Goal: Transaction & Acquisition: Purchase product/service

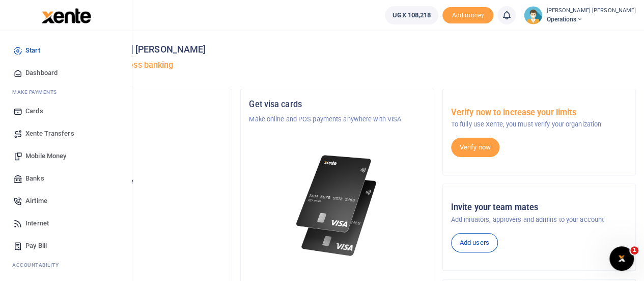
click at [50, 156] on span "Mobile Money" at bounding box center [45, 156] width 41 height 10
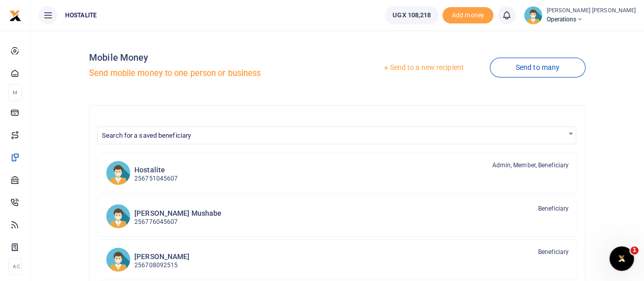
click at [414, 64] on link "Send to a new recipient" at bounding box center [423, 68] width 133 height 18
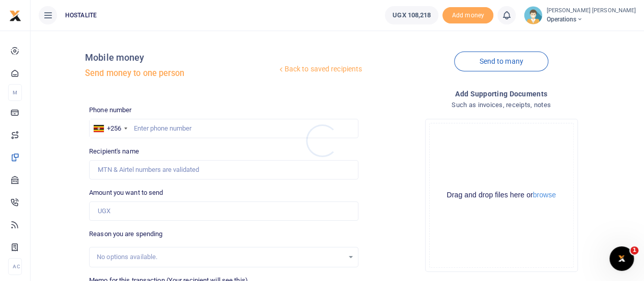
click at [193, 127] on div at bounding box center [322, 140] width 644 height 281
click at [193, 127] on input "text" at bounding box center [223, 128] width 269 height 19
paste input "+256 772 578371"
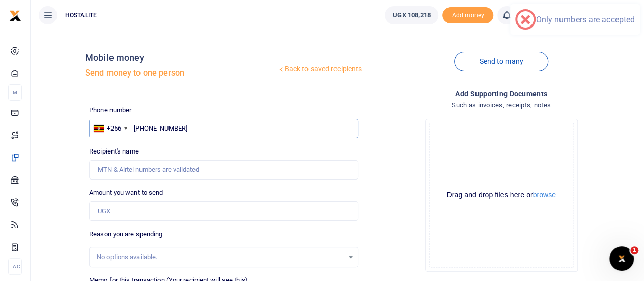
click at [150, 130] on input "+256 772 578371" at bounding box center [223, 128] width 269 height 19
click at [152, 127] on input "+2772 578371" at bounding box center [223, 128] width 269 height 19
click at [197, 130] on input "+2772 578371" at bounding box center [223, 128] width 269 height 19
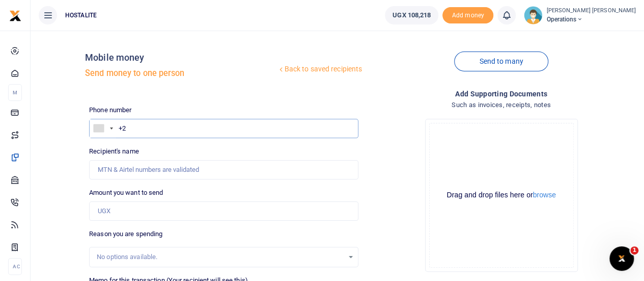
type input "+"
paste input "+256 772 578371"
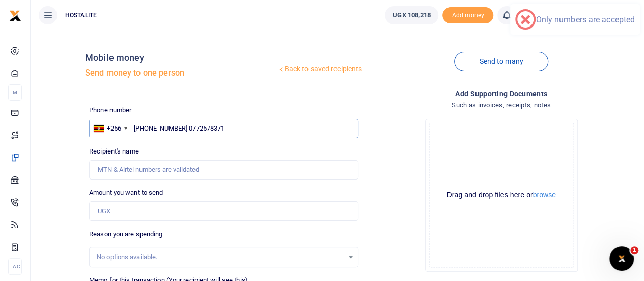
click at [184, 127] on input "+256 772 578371 0772578371" at bounding box center [223, 128] width 269 height 19
type input "0772578371"
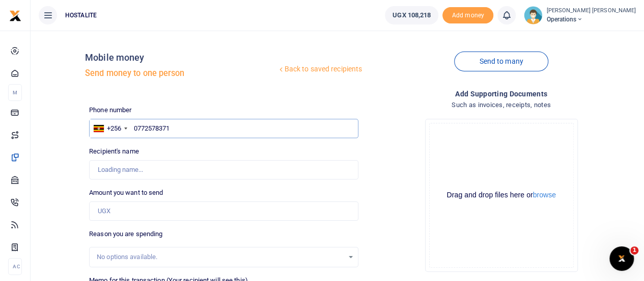
type input "[PERSON_NAME]"
type input "0772578371"
click at [141, 212] on input "Amount you want to send" at bounding box center [223, 210] width 269 height 19
type input "50,000"
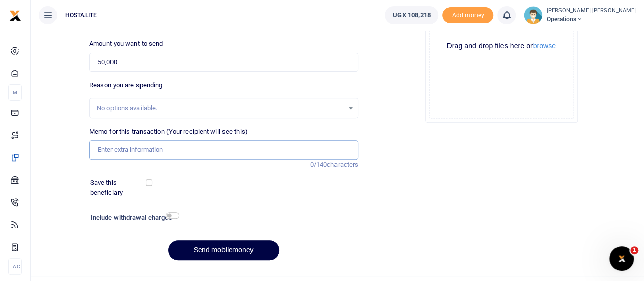
scroll to position [157, 0]
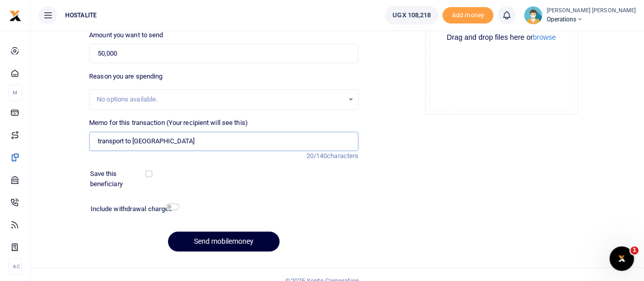
type input "transport to [GEOGRAPHIC_DATA]"
click at [216, 241] on button "Send mobilemoney" at bounding box center [224, 241] width 112 height 20
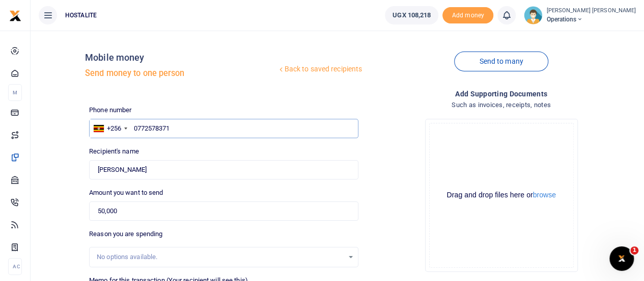
scroll to position [169, 0]
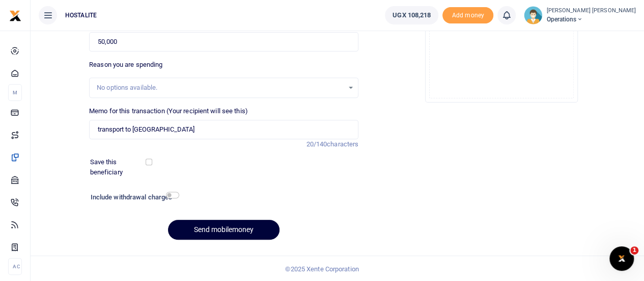
click at [221, 225] on button "Send mobilemoney" at bounding box center [224, 230] width 112 height 20
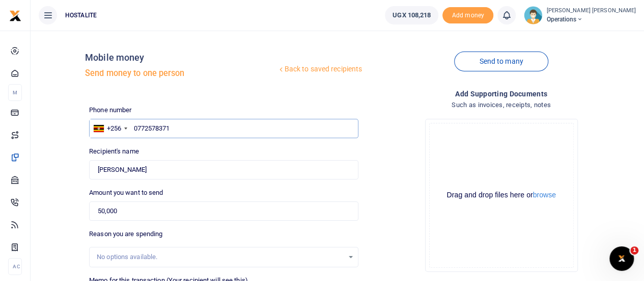
scroll to position [0, 0]
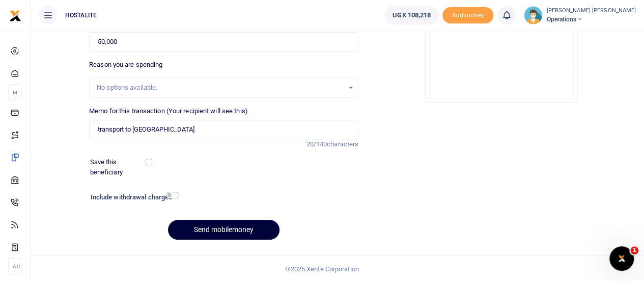
click at [225, 234] on button "Send mobilemoney" at bounding box center [224, 230] width 112 height 20
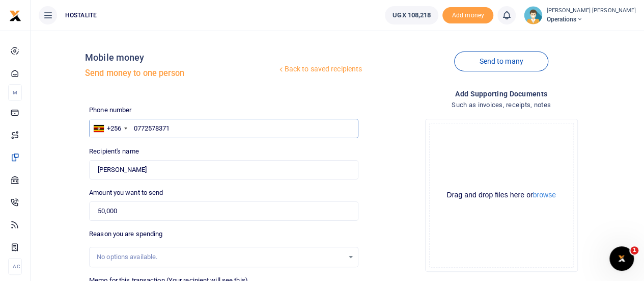
click at [144, 125] on input "0772578371" at bounding box center [223, 128] width 269 height 19
click at [401, 111] on div "Drop your files here Drag and drop files here or browse Powered by Uppy" at bounding box center [501, 195] width 269 height 169
click at [146, 125] on input "0772578371" at bounding box center [223, 128] width 269 height 19
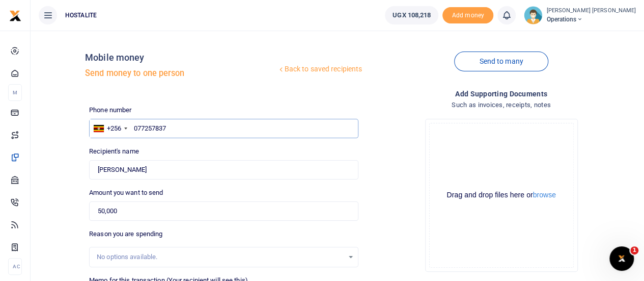
type input "0772578371"
type input "[PERSON_NAME]"
type input "0772578371"
click at [389, 155] on div "Drop your files here Drag and drop files here or browse Powered by Uppy" at bounding box center [501, 195] width 269 height 169
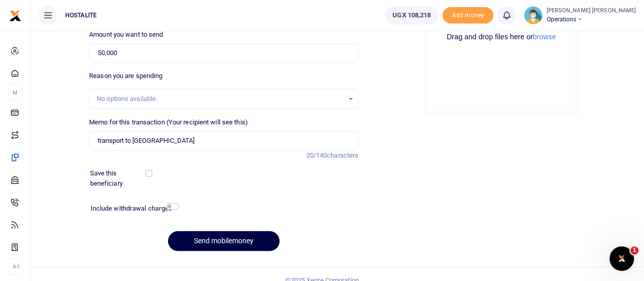
scroll to position [163, 0]
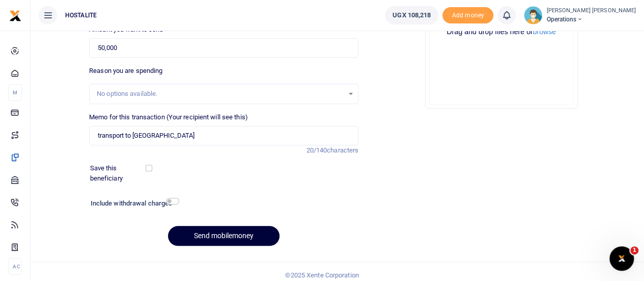
click at [220, 234] on button "Send mobilemoney" at bounding box center [224, 236] width 112 height 20
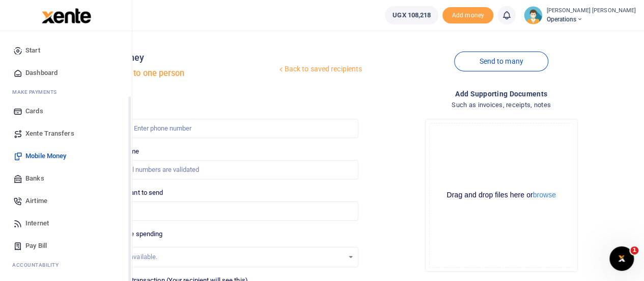
scroll to position [83, 0]
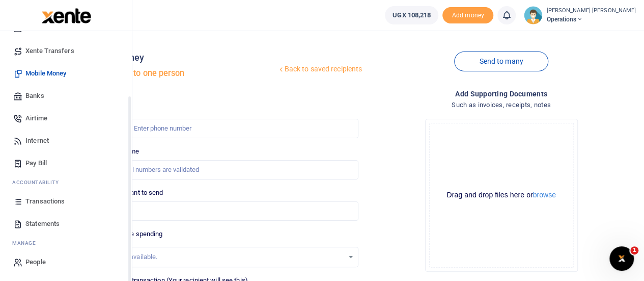
click at [128, 263] on div "Start Dashboard M ake Payments Cards Xente Transfers Mobile Money Banks Airtime…" at bounding box center [66, 115] width 132 height 333
click at [42, 197] on span "Transactions" at bounding box center [44, 201] width 39 height 10
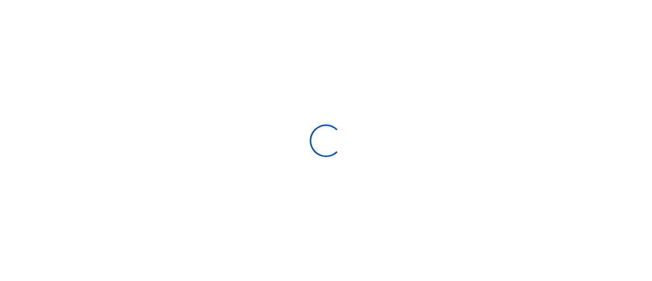
select select
type input "[DATE] - [DATE]"
